Goal: Task Accomplishment & Management: Use online tool/utility

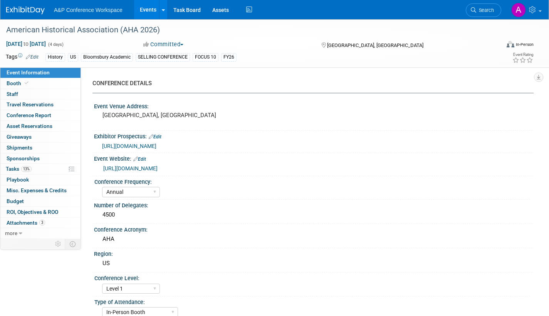
select select "Annual"
select select "Level 1"
select select "In-Person Booth"
select select "History"
select select "Bloomsbury Academic"
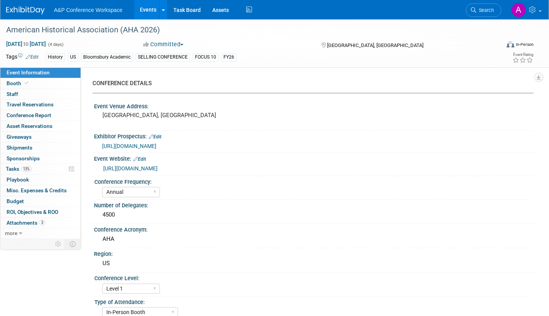
select select "[PERSON_NAME]"
select select "Networking/Commissioning"
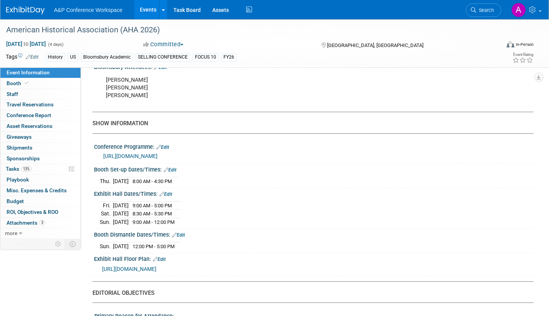
click at [361, 209] on div "[DATE] 9:00 AM - 5:00 PM [DATE] 8:30 AM - 5:30 PM Sun." at bounding box center [314, 212] width 428 height 27
click at [296, 192] on div "Exhibit Hall Dates/Times: Edit" at bounding box center [314, 193] width 440 height 10
